Goal: Communication & Community: Connect with others

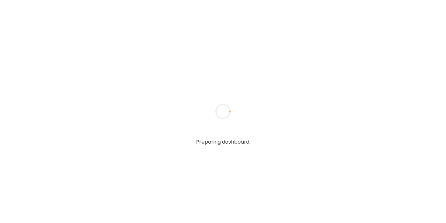
type textarea "**********"
type input "**********"
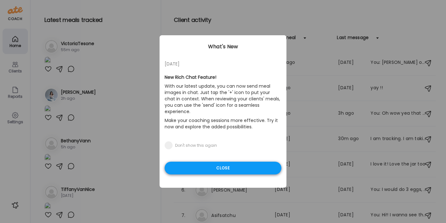
type input "**********"
click at [203, 162] on div "Close" at bounding box center [223, 168] width 117 height 13
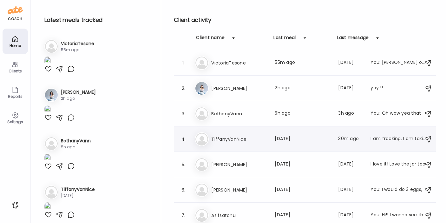
click at [245, 138] on h3 "TiffanyVanNice" at bounding box center [239, 139] width 56 height 8
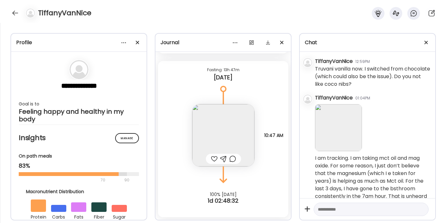
scroll to position [1856, 0]
click at [351, 207] on textarea at bounding box center [365, 209] width 95 height 8
type textarea "**********"
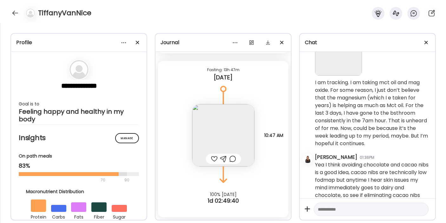
scroll to position [1930, 0]
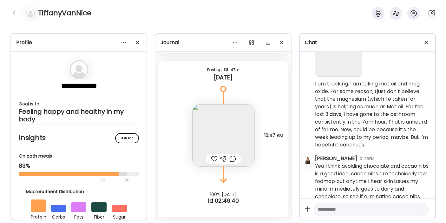
click at [336, 77] on img at bounding box center [338, 53] width 47 height 47
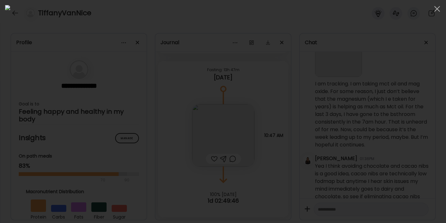
click at [401, 51] on div at bounding box center [223, 111] width 436 height 213
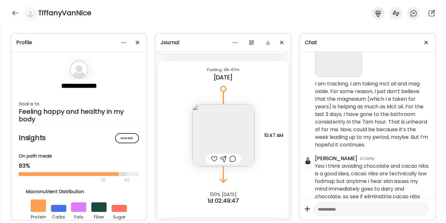
click at [334, 212] on textarea at bounding box center [365, 209] width 95 height 8
type textarea "**********"
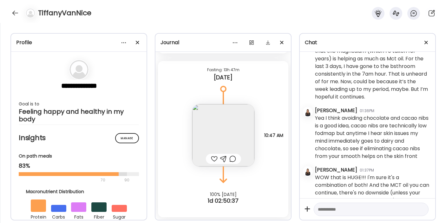
scroll to position [1975, 0]
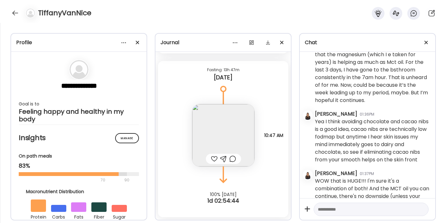
click at [207, 130] on img at bounding box center [223, 135] width 62 height 62
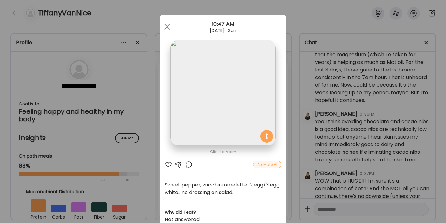
click at [165, 163] on div at bounding box center [169, 165] width 8 height 8
click at [170, 27] on div at bounding box center [167, 26] width 13 height 13
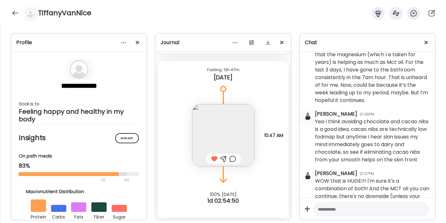
scroll to position [2043, 0]
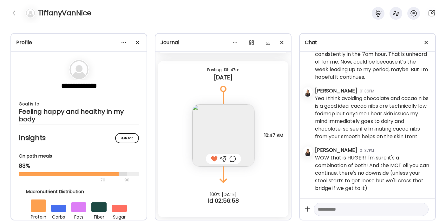
click at [329, 206] on textarea at bounding box center [365, 209] width 95 height 8
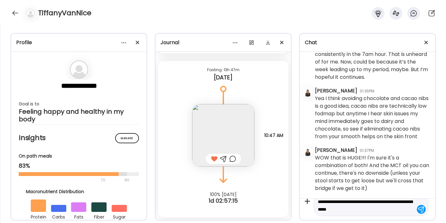
type textarea "**********"
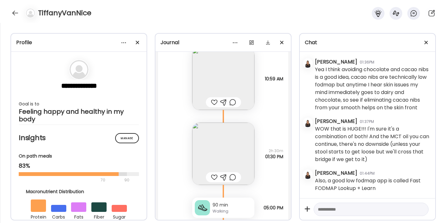
scroll to position [4277, 0]
click at [214, 149] on img at bounding box center [223, 155] width 62 height 62
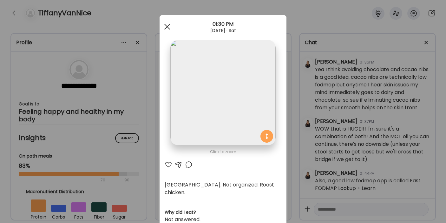
click at [164, 29] on div at bounding box center [167, 26] width 13 height 13
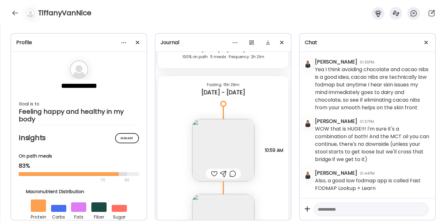
scroll to position [4206, 0]
click at [215, 153] on img at bounding box center [223, 150] width 62 height 62
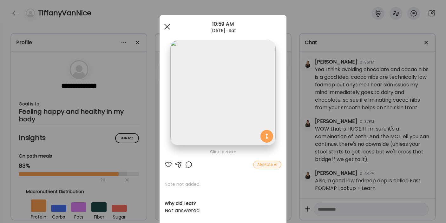
click at [164, 27] on div at bounding box center [167, 26] width 13 height 13
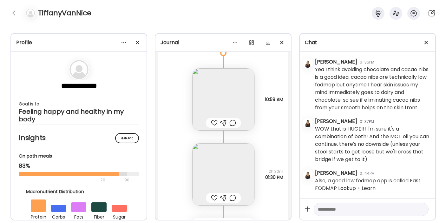
scroll to position [4255, 0]
click at [207, 103] on img at bounding box center [223, 101] width 62 height 62
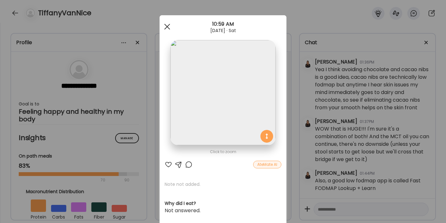
click at [163, 26] on div at bounding box center [167, 26] width 13 height 13
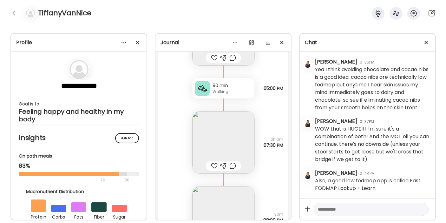
scroll to position [4400, 0]
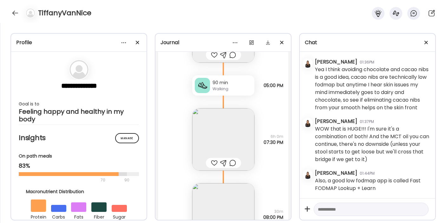
click at [210, 143] on img at bounding box center [223, 139] width 62 height 62
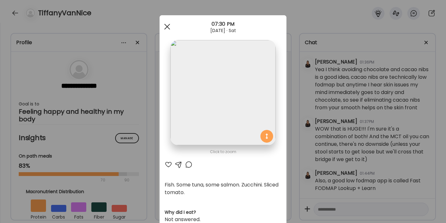
click at [162, 25] on div at bounding box center [167, 26] width 13 height 13
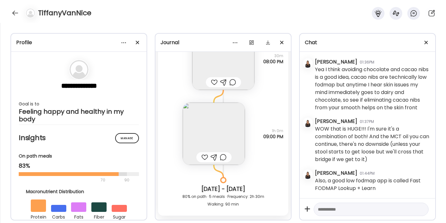
scroll to position [4557, 0]
click at [204, 143] on img at bounding box center [214, 132] width 62 height 62
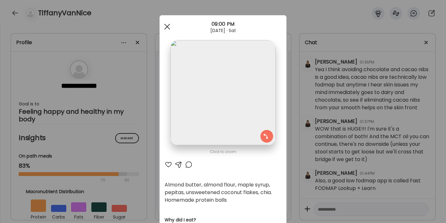
click at [164, 28] on span at bounding box center [167, 27] width 6 height 6
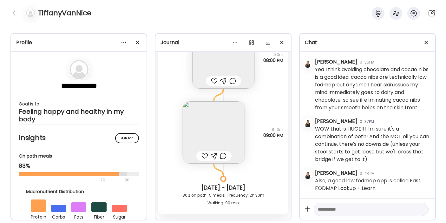
click at [212, 80] on div at bounding box center [214, 81] width 7 height 8
click at [202, 155] on div at bounding box center [205, 156] width 7 height 8
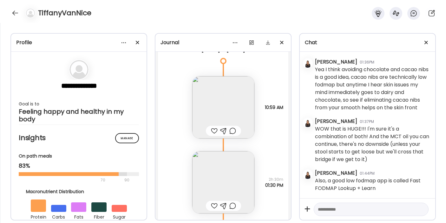
scroll to position [4248, 0]
click at [211, 131] on div at bounding box center [214, 132] width 7 height 8
click at [216, 132] on div at bounding box center [223, 132] width 35 height 10
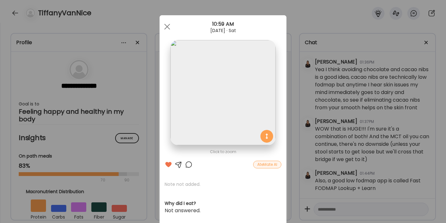
click at [176, 162] on div at bounding box center [179, 165] width 8 height 8
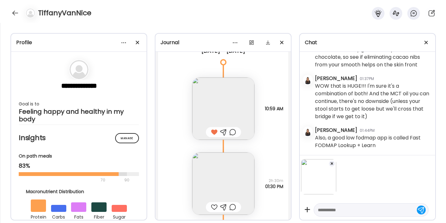
click at [326, 209] on textarea at bounding box center [365, 210] width 95 height 8
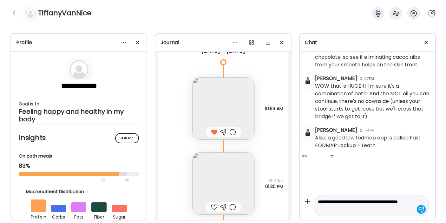
type textarea "**********"
click at [331, 155] on div "[DATE] - [DATE] [PERSON_NAME] 10:16AM Hi! yay we are reconnected! [DATE] - [DAT…" at bounding box center [368, 104] width 136 height 104
drag, startPoint x: 351, startPoint y: 207, endPoint x: 303, endPoint y: 194, distance: 49.6
click at [303, 195] on div "**********" at bounding box center [368, 187] width 136 height 65
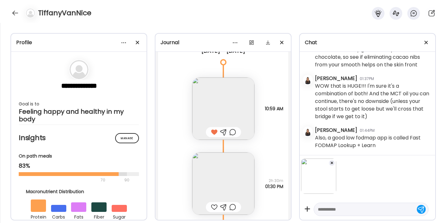
click at [331, 161] on div at bounding box center [332, 163] width 6 height 6
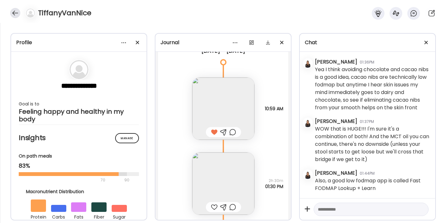
click at [16, 10] on div at bounding box center [15, 13] width 10 height 10
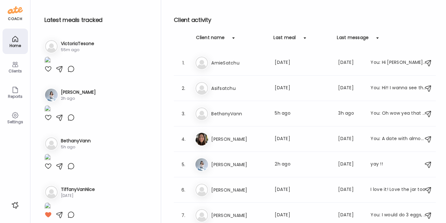
click at [51, 65] on img at bounding box center [47, 61] width 6 height 9
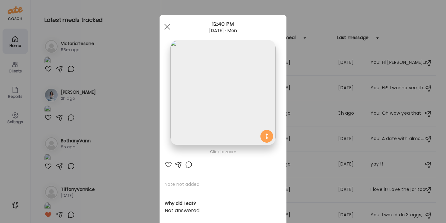
click at [165, 163] on div at bounding box center [169, 165] width 8 height 8
click at [165, 24] on div at bounding box center [167, 26] width 13 height 13
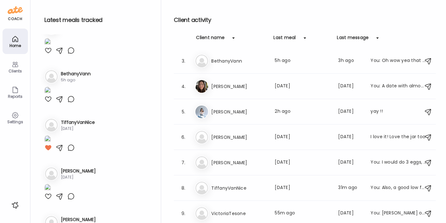
scroll to position [111, 0]
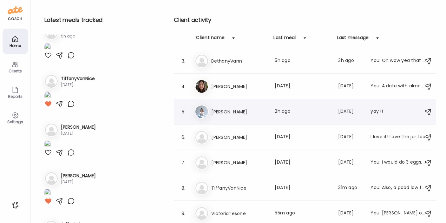
click at [214, 115] on div "Ka [PERSON_NAME] Last meal: 2h ago Last message: [DATE] yay !!" at bounding box center [306, 112] width 222 height 14
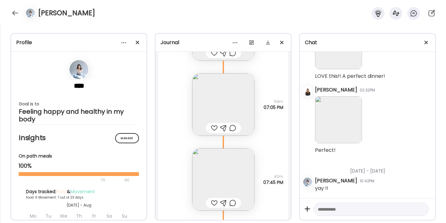
scroll to position [4661, 0]
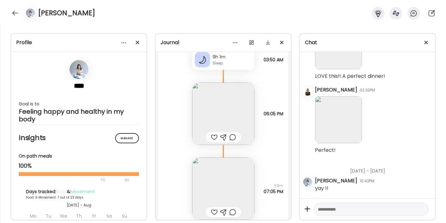
click at [210, 114] on img at bounding box center [223, 114] width 62 height 62
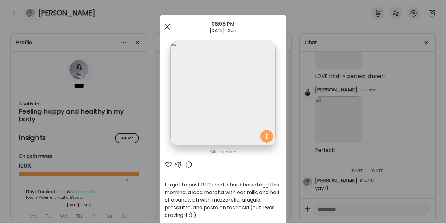
click at [167, 27] on div at bounding box center [167, 26] width 13 height 13
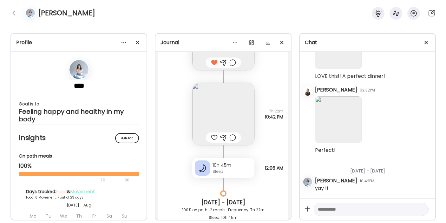
scroll to position [4276, 0]
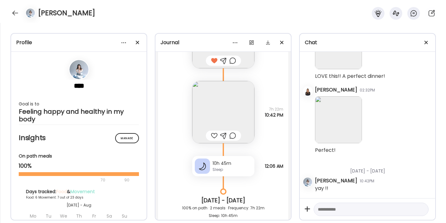
click at [221, 111] on img at bounding box center [223, 112] width 62 height 62
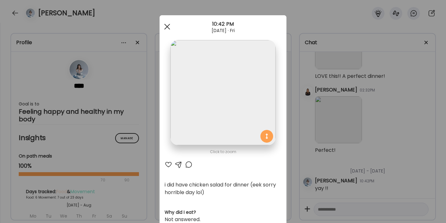
click at [167, 28] on div at bounding box center [167, 26] width 13 height 13
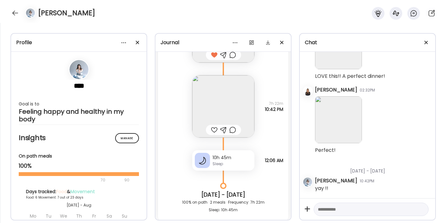
scroll to position [4305, 0]
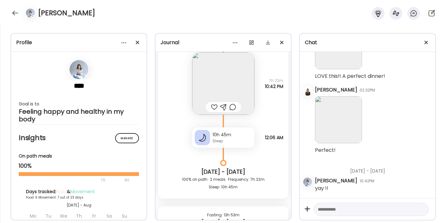
click at [213, 105] on div at bounding box center [214, 107] width 7 height 8
click at [222, 106] on div at bounding box center [223, 107] width 7 height 8
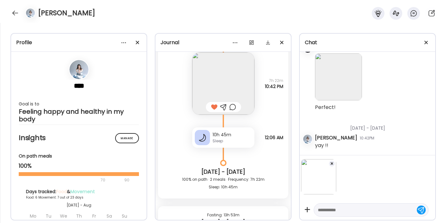
click at [334, 210] on textarea at bounding box center [365, 210] width 95 height 8
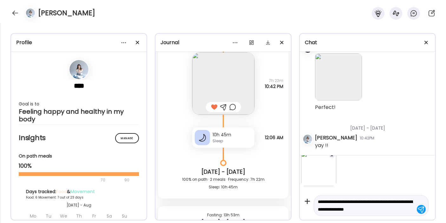
scroll to position [16, 0]
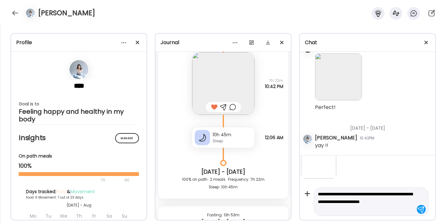
type textarea "**********"
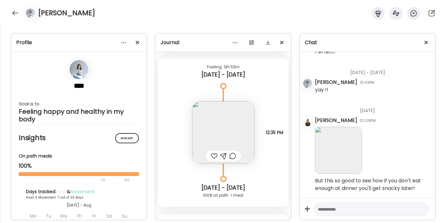
scroll to position [4455, 0]
click at [213, 153] on div at bounding box center [214, 154] width 7 height 8
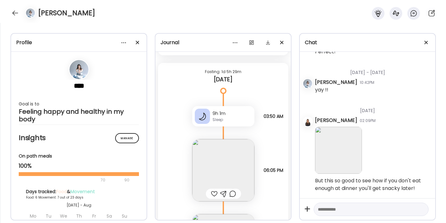
scroll to position [4606, 0]
click at [203, 176] on img at bounding box center [223, 168] width 62 height 62
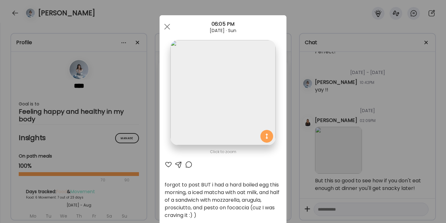
click at [165, 164] on div at bounding box center [169, 165] width 8 height 8
click at [175, 163] on div at bounding box center [179, 165] width 8 height 8
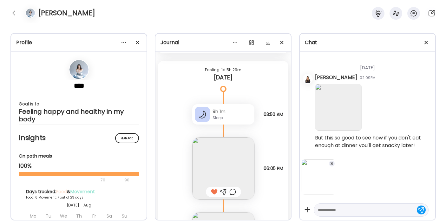
scroll to position [14639, 0]
click at [320, 212] on textarea at bounding box center [365, 210] width 95 height 8
click at [227, 162] on img at bounding box center [223, 168] width 62 height 62
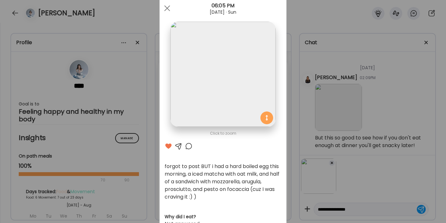
scroll to position [0, 0]
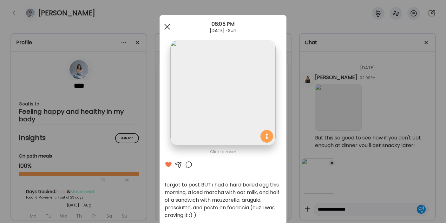
click at [165, 27] on span at bounding box center [167, 27] width 6 height 6
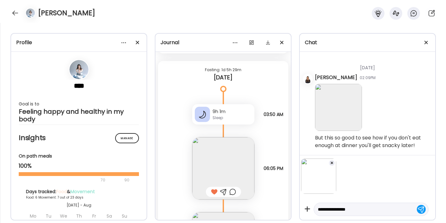
click at [365, 211] on textarea "**********" at bounding box center [365, 209] width 95 height 8
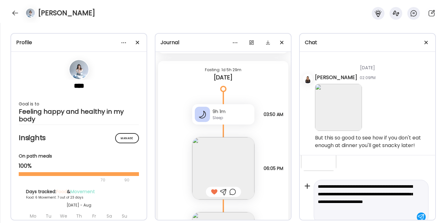
scroll to position [31, 0]
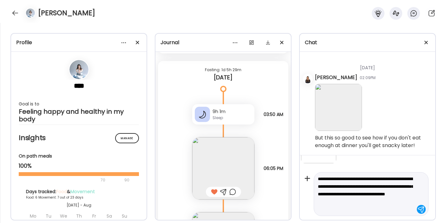
click at [347, 213] on textarea "**********" at bounding box center [365, 194] width 95 height 38
type textarea "**********"
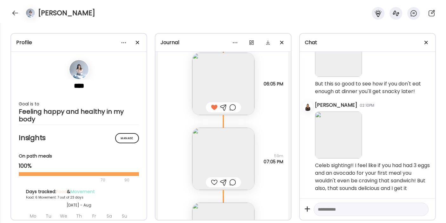
scroll to position [4692, 0]
click at [213, 155] on img at bounding box center [223, 157] width 62 height 62
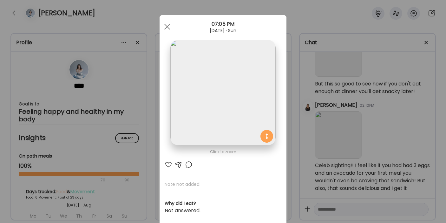
click at [165, 163] on div at bounding box center [169, 165] width 8 height 8
click at [163, 24] on div at bounding box center [167, 26] width 13 height 13
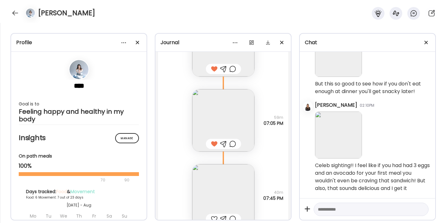
scroll to position [4823, 0]
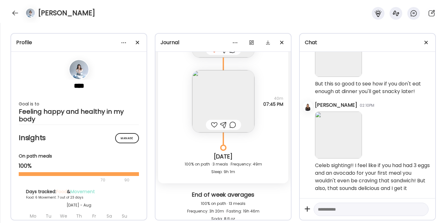
click at [212, 104] on img at bounding box center [223, 101] width 62 height 62
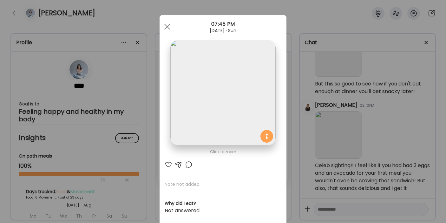
click at [168, 164] on div at bounding box center [169, 165] width 8 height 8
click at [163, 30] on div at bounding box center [167, 26] width 13 height 13
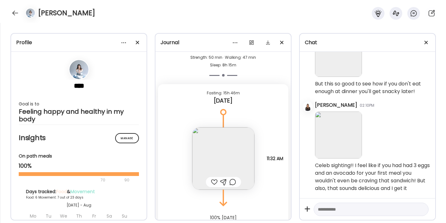
scroll to position [4993, 0]
click at [218, 164] on img at bounding box center [223, 157] width 62 height 62
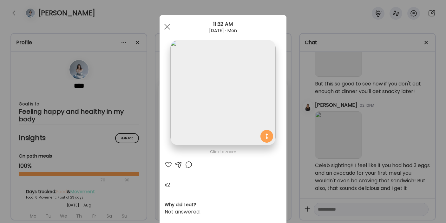
click at [165, 164] on div at bounding box center [169, 165] width 8 height 8
click at [167, 27] on div at bounding box center [167, 26] width 13 height 13
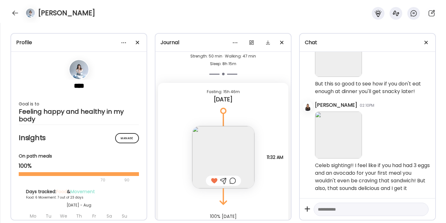
scroll to position [5015, 0]
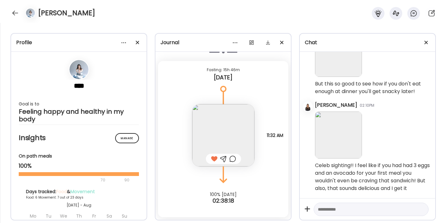
click at [221, 160] on div at bounding box center [223, 159] width 7 height 8
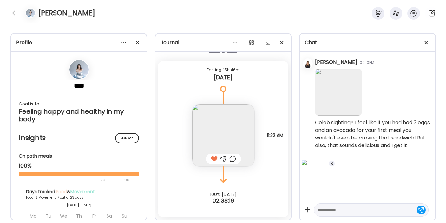
click at [322, 206] on textarea at bounding box center [365, 210] width 95 height 8
type textarea "*******"
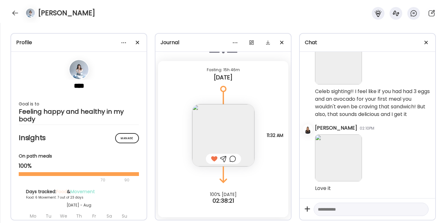
scroll to position [14778, 0]
click at [15, 15] on div at bounding box center [15, 13] width 10 height 10
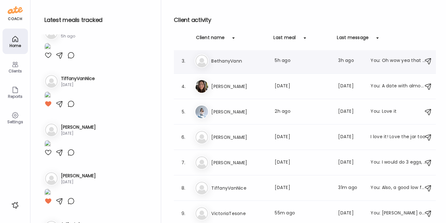
click at [249, 60] on h3 "BethanyVann" at bounding box center [239, 61] width 56 height 8
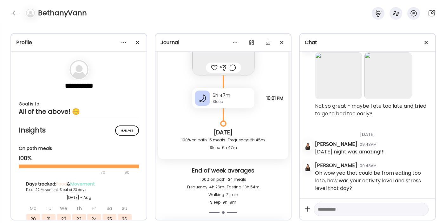
scroll to position [11474, 0]
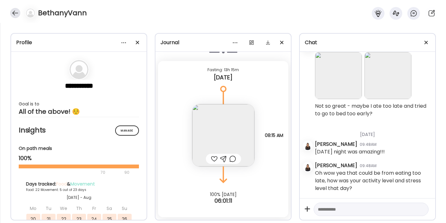
click at [14, 11] on div at bounding box center [15, 13] width 10 height 10
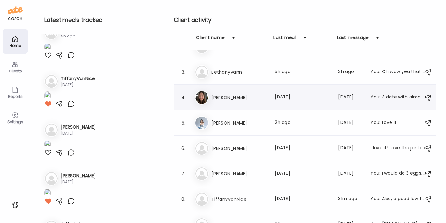
scroll to position [53, 0]
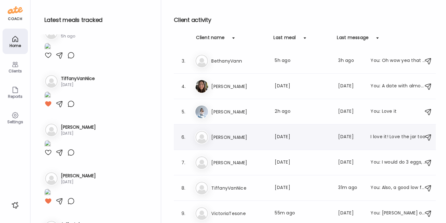
click at [225, 131] on div "Ma [PERSON_NAME] Last meal: [DATE] Last message: [DATE] I love it! Love the jar…" at bounding box center [306, 137] width 222 height 14
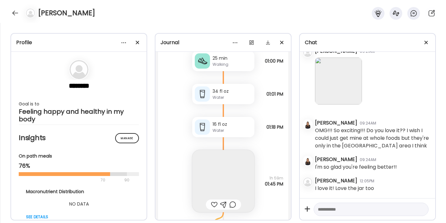
scroll to position [19843, 0]
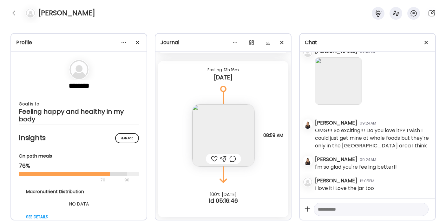
click at [225, 131] on img at bounding box center [223, 135] width 62 height 62
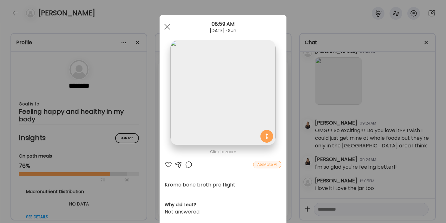
click at [168, 161] on div at bounding box center [169, 165] width 8 height 8
click at [166, 27] on div at bounding box center [167, 26] width 13 height 13
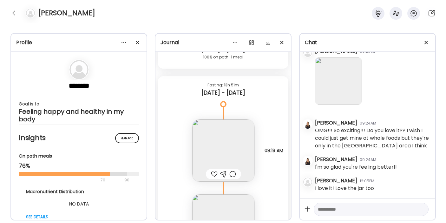
scroll to position [18532, 0]
click at [211, 165] on img at bounding box center [223, 153] width 62 height 62
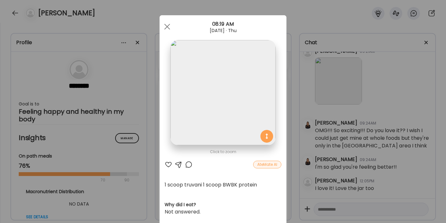
click at [165, 163] on div at bounding box center [169, 165] width 8 height 8
click at [164, 24] on span at bounding box center [167, 27] width 6 height 6
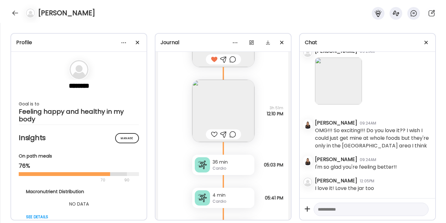
scroll to position [18653, 0]
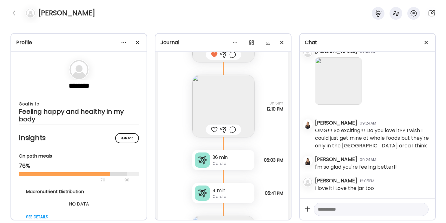
click at [210, 134] on img at bounding box center [223, 106] width 62 height 62
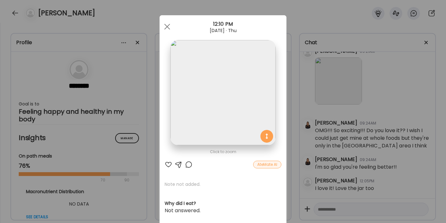
click at [166, 165] on div at bounding box center [169, 165] width 8 height 8
click at [165, 23] on div at bounding box center [167, 26] width 13 height 13
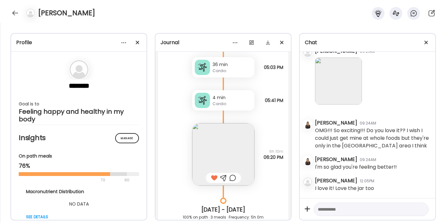
scroll to position [18751, 0]
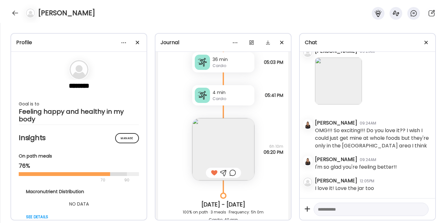
click at [218, 157] on img at bounding box center [223, 149] width 62 height 62
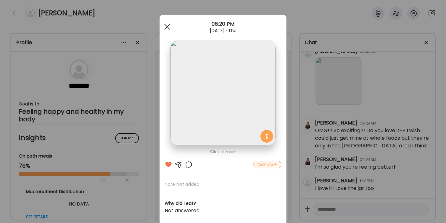
click at [162, 23] on div at bounding box center [167, 26] width 13 height 13
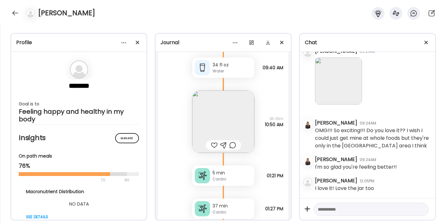
scroll to position [19117, 0]
click at [211, 151] on img at bounding box center [223, 121] width 62 height 62
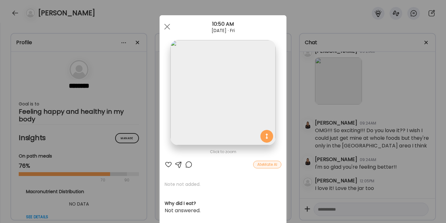
click at [168, 165] on div at bounding box center [169, 165] width 8 height 8
click at [164, 25] on div at bounding box center [167, 26] width 13 height 13
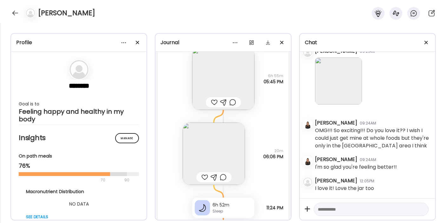
scroll to position [19300, 0]
click at [206, 99] on img at bounding box center [223, 79] width 62 height 62
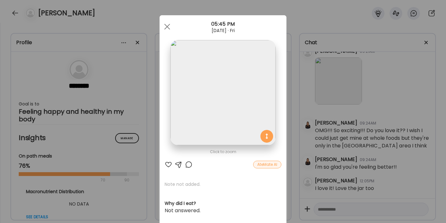
click at [166, 165] on div at bounding box center [169, 165] width 8 height 8
click at [164, 28] on span at bounding box center [167, 27] width 6 height 6
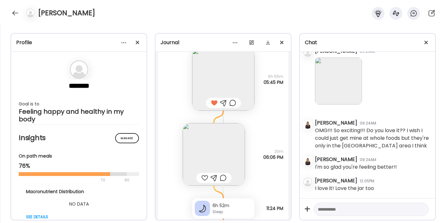
click at [207, 173] on img at bounding box center [214, 154] width 62 height 62
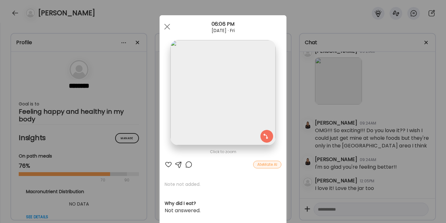
click at [166, 165] on div at bounding box center [169, 165] width 8 height 8
click at [165, 30] on div at bounding box center [167, 26] width 13 height 13
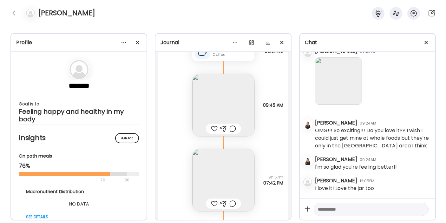
scroll to position [19614, 0]
click at [211, 113] on img at bounding box center [223, 103] width 62 height 62
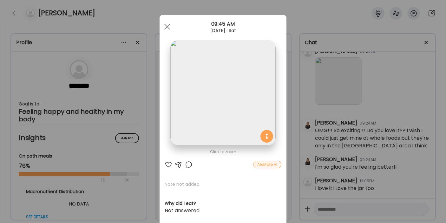
click at [166, 164] on div at bounding box center [169, 165] width 8 height 8
click at [161, 27] on div at bounding box center [167, 26] width 13 height 13
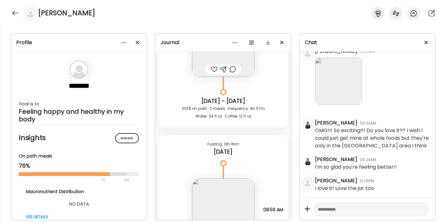
scroll to position [19717, 0]
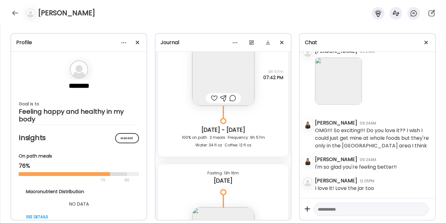
click at [211, 86] on img at bounding box center [223, 74] width 62 height 62
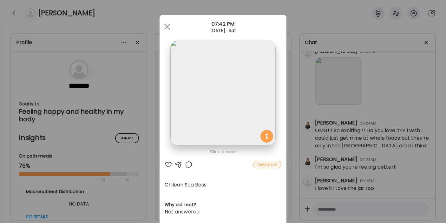
click at [167, 164] on div at bounding box center [169, 165] width 8 height 8
click at [169, 30] on div at bounding box center [167, 26] width 13 height 13
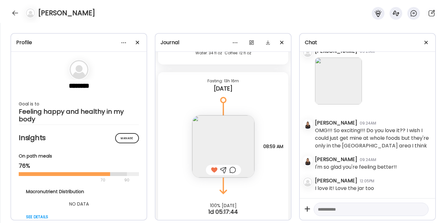
scroll to position [19843, 0]
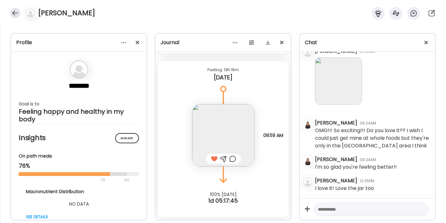
click at [19, 14] on div at bounding box center [15, 13] width 10 height 10
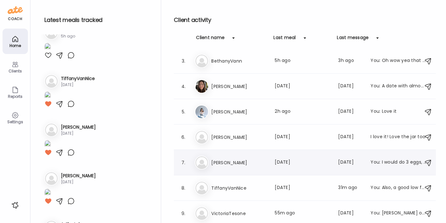
click at [231, 162] on h3 "[PERSON_NAME]" at bounding box center [239, 163] width 56 height 8
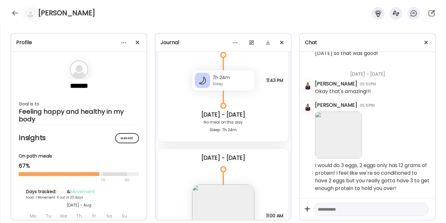
scroll to position [10590, 0]
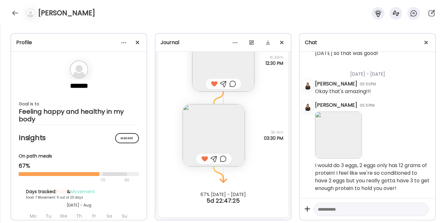
click at [330, 208] on textarea at bounding box center [365, 209] width 95 height 8
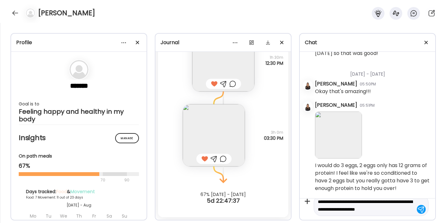
scroll to position [15, 0]
type textarea "**********"
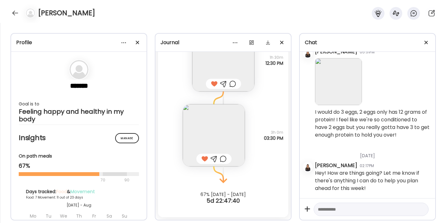
scroll to position [10553, 0]
click at [16, 16] on div at bounding box center [15, 13] width 10 height 10
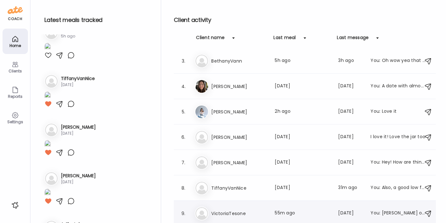
click at [253, 213] on h3 "VictoriaTesone" at bounding box center [239, 214] width 56 height 8
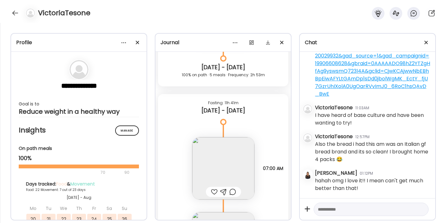
scroll to position [14209, 0]
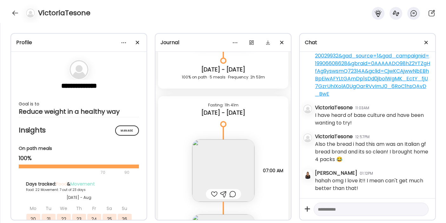
click at [212, 179] on img at bounding box center [223, 170] width 62 height 62
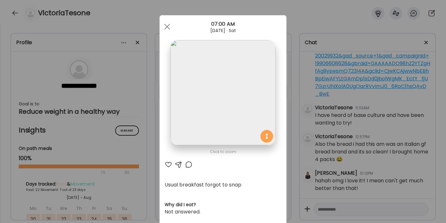
click at [166, 165] on div at bounding box center [169, 165] width 8 height 8
click at [176, 167] on div at bounding box center [179, 165] width 8 height 8
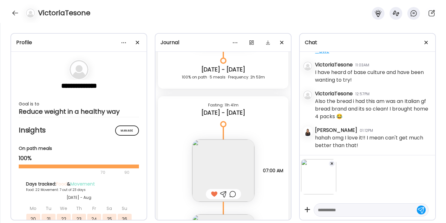
click at [333, 211] on textarea at bounding box center [365, 210] width 95 height 8
type textarea "**********"
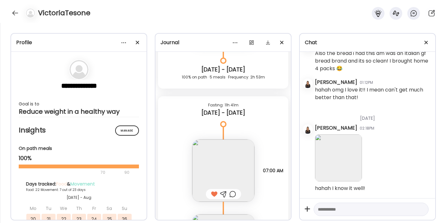
scroll to position [14096, 0]
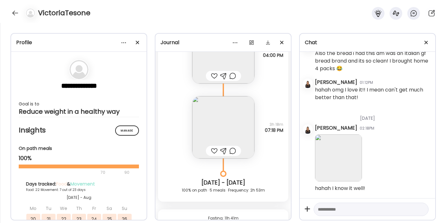
click at [212, 120] on img at bounding box center [223, 127] width 62 height 62
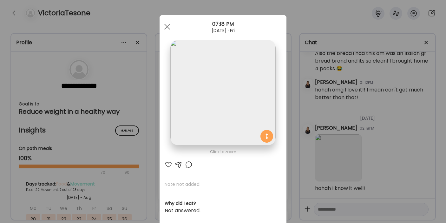
click at [165, 163] on div at bounding box center [169, 165] width 8 height 8
click at [164, 27] on span at bounding box center [167, 27] width 6 height 6
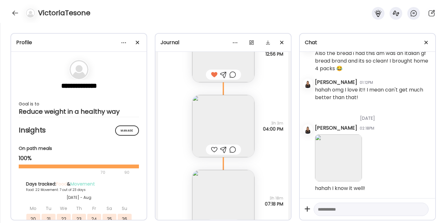
scroll to position [14021, 0]
click at [216, 140] on img at bounding box center [223, 127] width 62 height 62
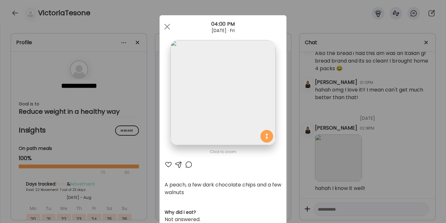
click at [166, 164] on div at bounding box center [169, 165] width 8 height 8
click at [164, 25] on span at bounding box center [167, 27] width 6 height 6
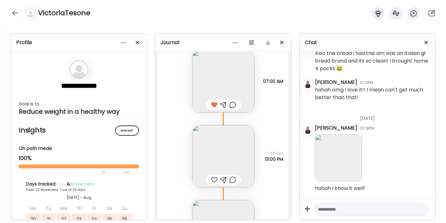
scroll to position [14298, 0]
click at [208, 148] on img at bounding box center [223, 156] width 62 height 62
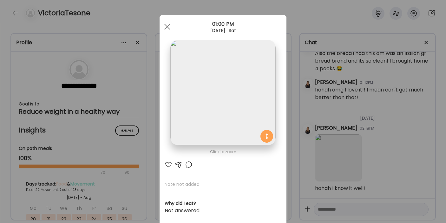
click at [168, 165] on div at bounding box center [169, 165] width 8 height 8
click at [167, 25] on div at bounding box center [167, 26] width 13 height 13
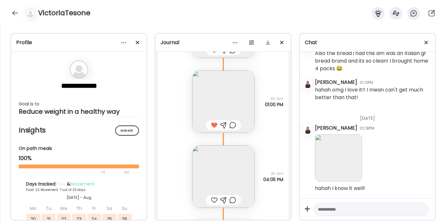
scroll to position [14387, 0]
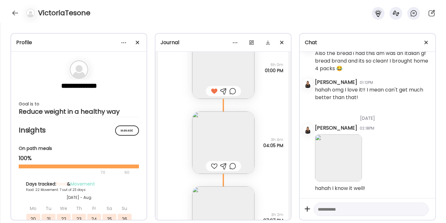
click at [212, 134] on img at bounding box center [223, 142] width 62 height 62
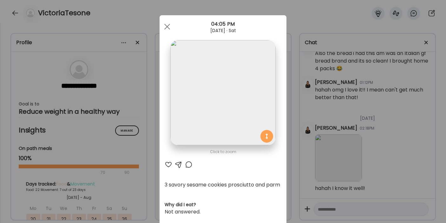
click at [165, 165] on div at bounding box center [169, 165] width 8 height 8
click at [169, 25] on div at bounding box center [167, 26] width 13 height 13
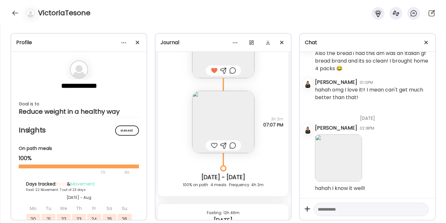
scroll to position [14521, 0]
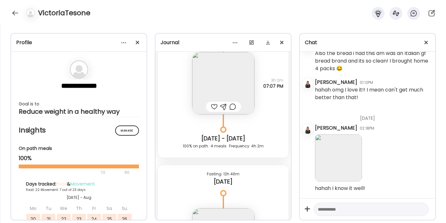
click at [211, 89] on img at bounding box center [223, 83] width 62 height 62
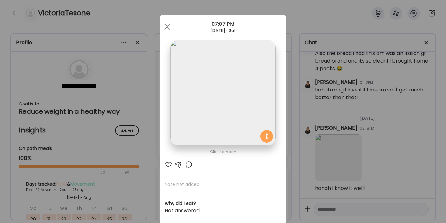
click at [166, 165] on div at bounding box center [169, 165] width 8 height 8
click at [167, 26] on div at bounding box center [167, 26] width 13 height 13
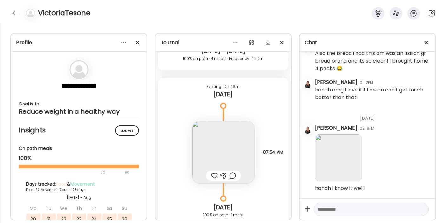
scroll to position [14611, 0]
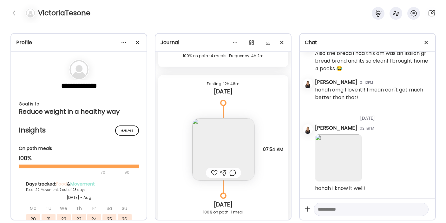
click at [220, 138] on img at bounding box center [223, 149] width 62 height 62
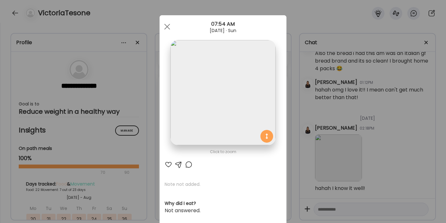
click at [166, 165] on div at bounding box center [169, 165] width 8 height 8
click at [164, 29] on div at bounding box center [167, 26] width 13 height 13
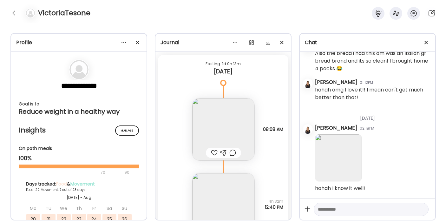
scroll to position [14863, 0]
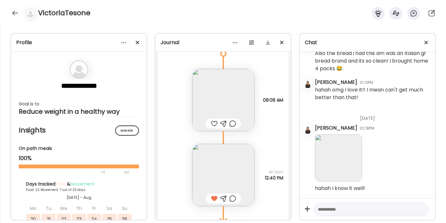
click at [202, 110] on img at bounding box center [223, 100] width 62 height 62
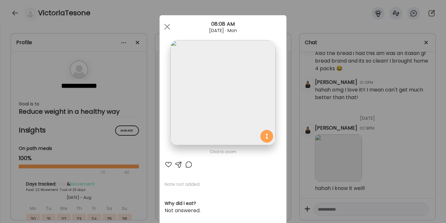
click at [165, 164] on div at bounding box center [169, 165] width 8 height 8
click at [164, 25] on div at bounding box center [167, 26] width 13 height 13
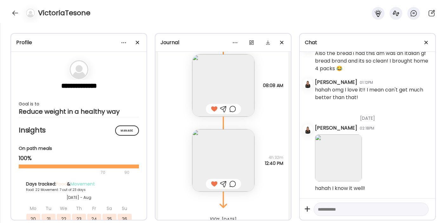
scroll to position [14903, 0]
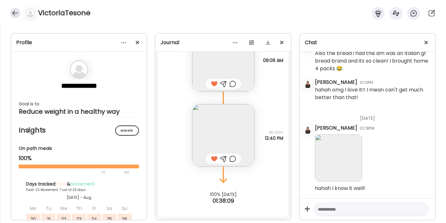
click at [16, 12] on div at bounding box center [15, 13] width 10 height 10
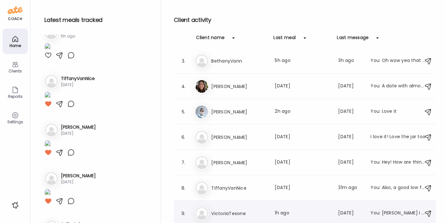
click at [240, 215] on h3 "VictoriaTesone" at bounding box center [239, 214] width 56 height 8
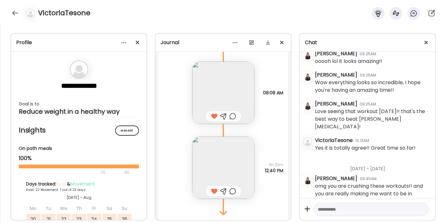
scroll to position [9845, 0]
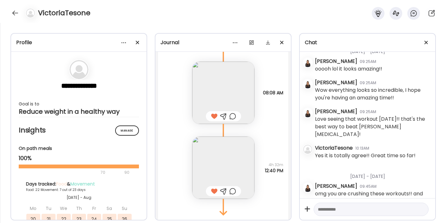
click at [342, 208] on textarea at bounding box center [365, 209] width 95 height 8
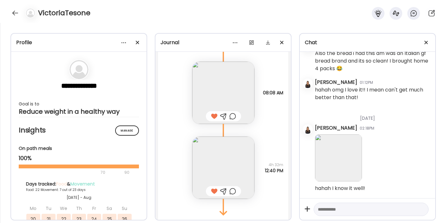
scroll to position [11659, 0]
click at [326, 209] on textarea at bounding box center [365, 209] width 95 height 8
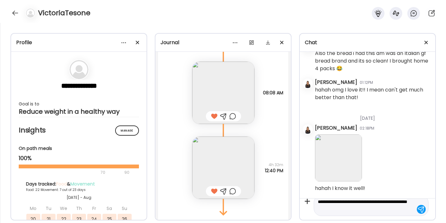
type textarea "**********"
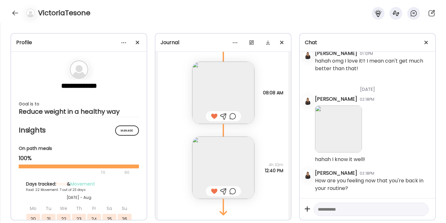
scroll to position [11688, 0]
click at [15, 11] on div at bounding box center [15, 13] width 10 height 10
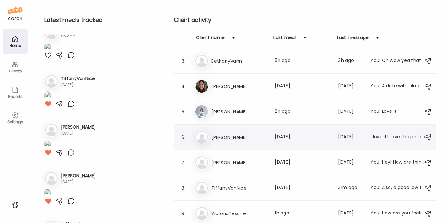
scroll to position [0, 0]
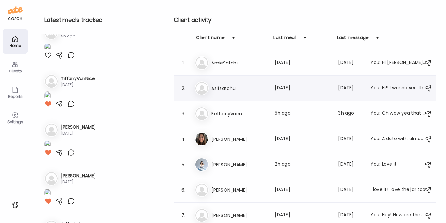
click at [228, 91] on h3 "Asifsatchu" at bounding box center [239, 88] width 56 height 8
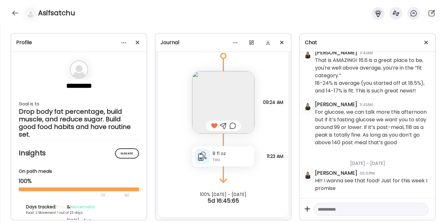
scroll to position [344, 0]
click at [15, 12] on div at bounding box center [15, 13] width 10 height 10
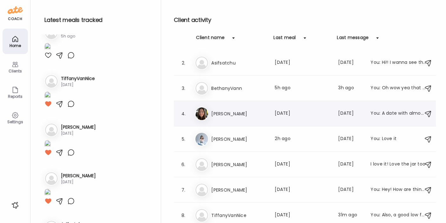
scroll to position [53, 0]
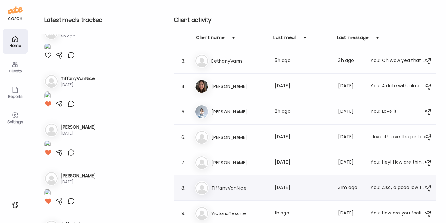
click at [238, 190] on h3 "TiffanyVanNice" at bounding box center [239, 188] width 56 height 8
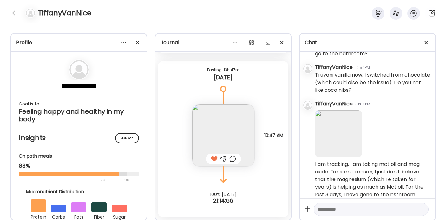
scroll to position [2072, 0]
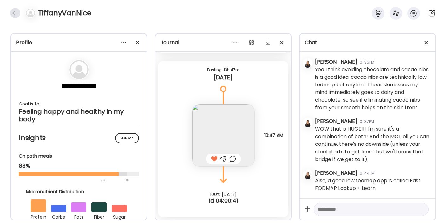
click at [10, 11] on div at bounding box center [15, 13] width 10 height 10
